Goal: Task Accomplishment & Management: Manage account settings

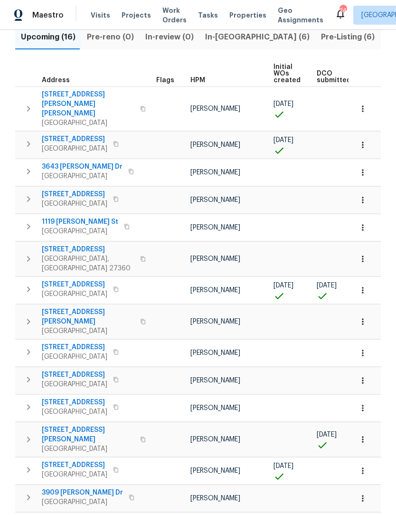
scroll to position [116, 0]
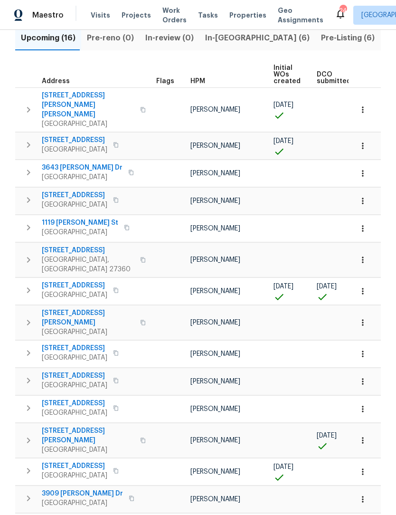
click at [366, 286] on icon "button" at bounding box center [362, 290] width 9 height 9
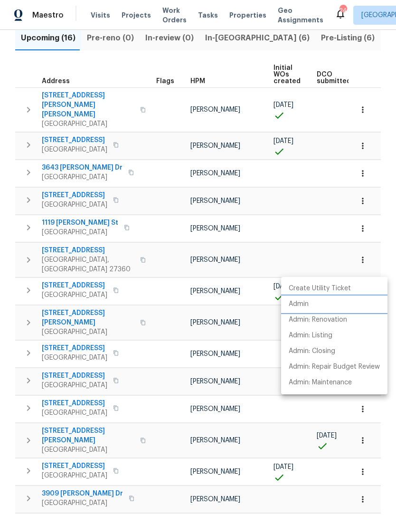
click at [306, 306] on p "Admin" at bounding box center [299, 304] width 20 height 10
click at [80, 261] on div at bounding box center [198, 257] width 396 height 515
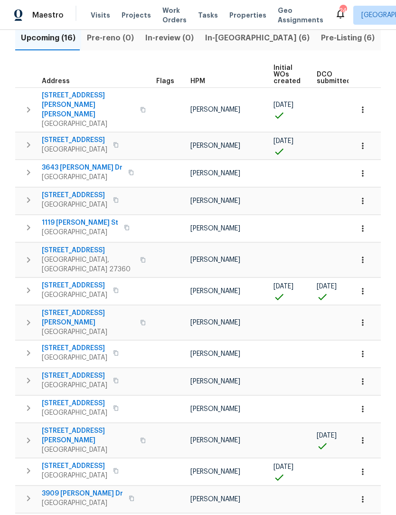
click at [66, 281] on span "5194 Ashgrove Dr" at bounding box center [75, 285] width 66 height 9
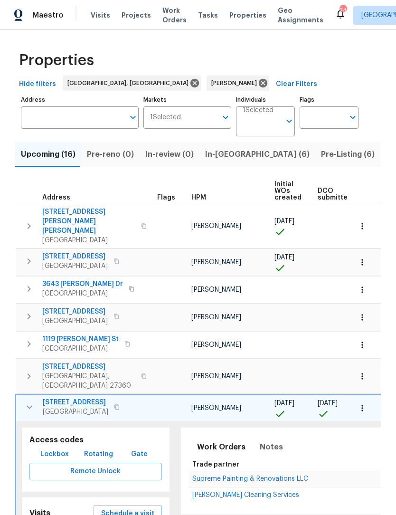
scroll to position [116, 0]
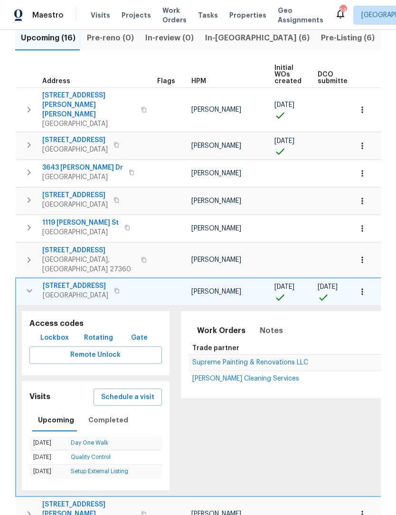
click at [58, 332] on span "Lockbox" at bounding box center [54, 338] width 28 height 12
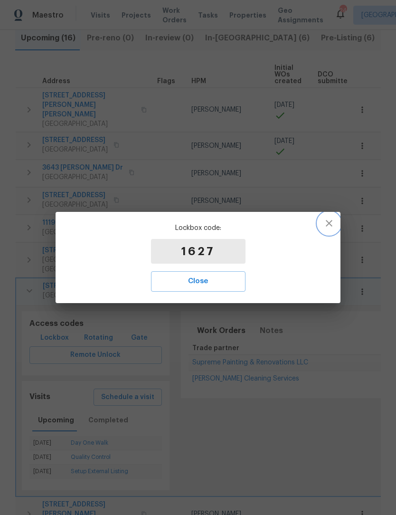
click at [331, 222] on icon "button" at bounding box center [329, 223] width 7 height 7
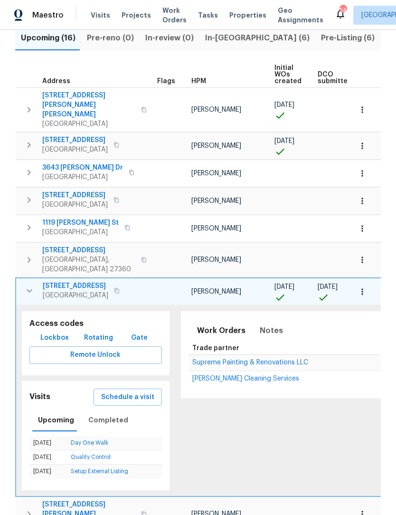
click at [119, 288] on icon "button" at bounding box center [117, 291] width 6 height 6
click at [120, 288] on icon "button" at bounding box center [117, 291] width 6 height 6
click at [123, 284] on button "button" at bounding box center [116, 290] width 11 height 13
click at [120, 288] on icon "button" at bounding box center [117, 291] width 6 height 6
click at [26, 285] on icon "button" at bounding box center [29, 290] width 11 height 11
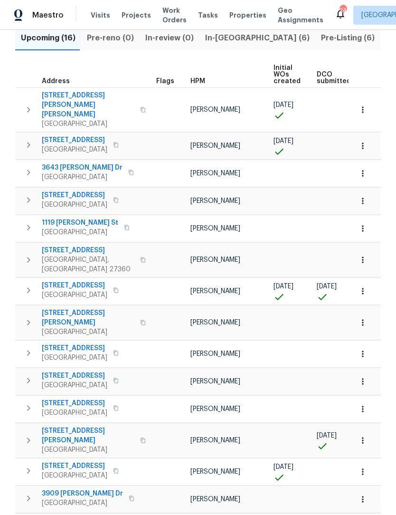
click at [119, 287] on icon "button" at bounding box center [116, 290] width 6 height 6
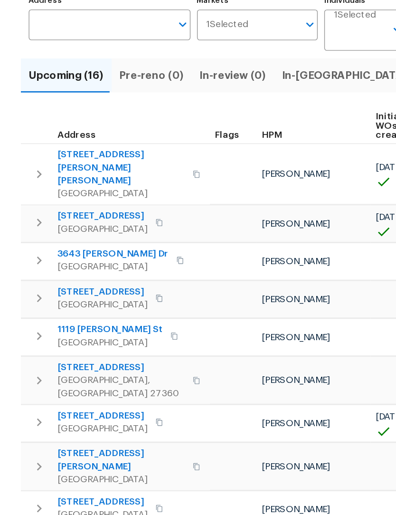
scroll to position [78, 0]
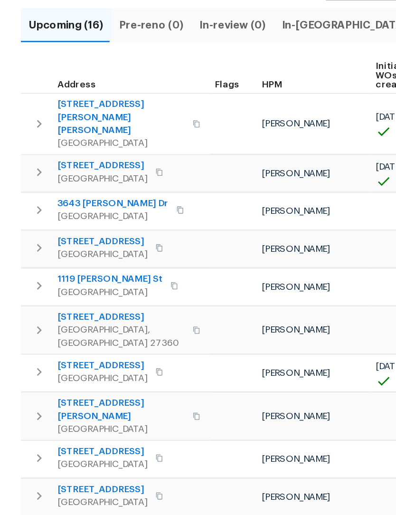
click at [76, 319] on span "5194 Ashgrove Dr" at bounding box center [75, 323] width 66 height 9
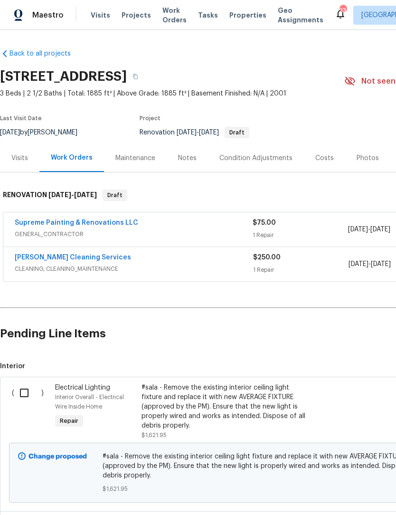
click at [188, 158] on div "Notes" at bounding box center [187, 157] width 19 height 9
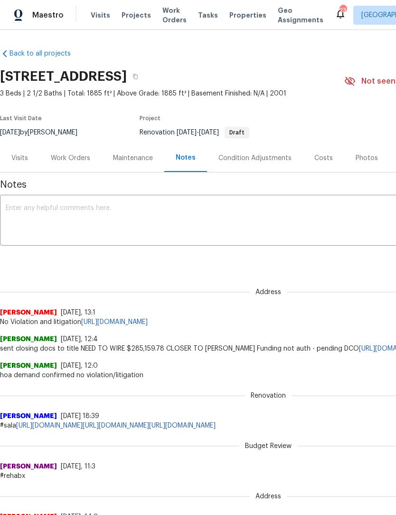
click at [41, 215] on textarea at bounding box center [268, 221] width 525 height 33
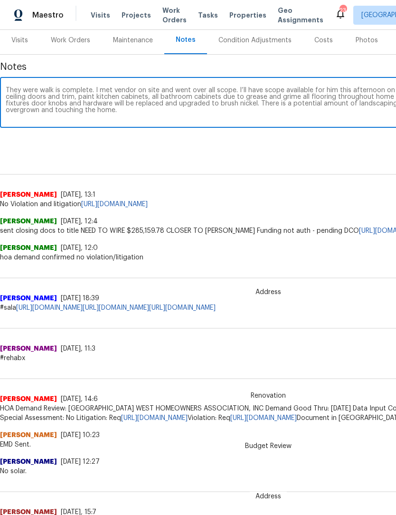
scroll to position [118, 0]
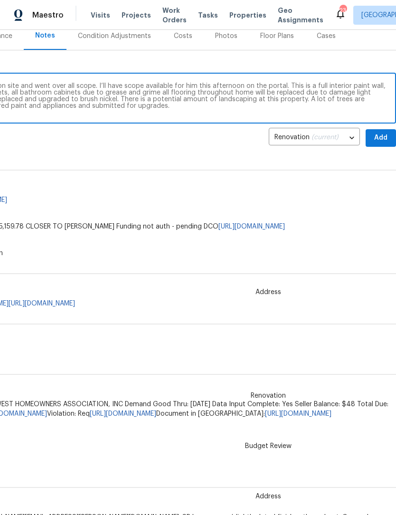
type textarea "They were walk is complete. I met vendor on site and went over all scope. I’ll …"
click at [373, 134] on span "Add" at bounding box center [380, 138] width 15 height 12
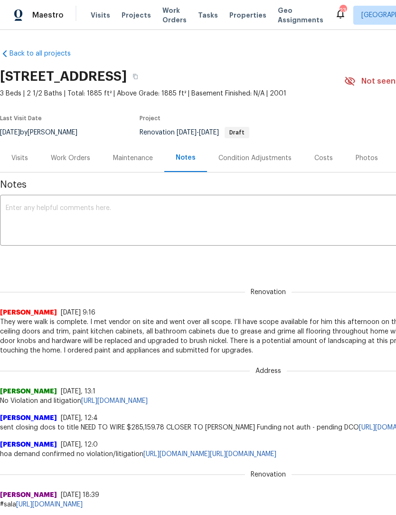
scroll to position [0, 0]
